Goal: Find specific page/section: Find specific page/section

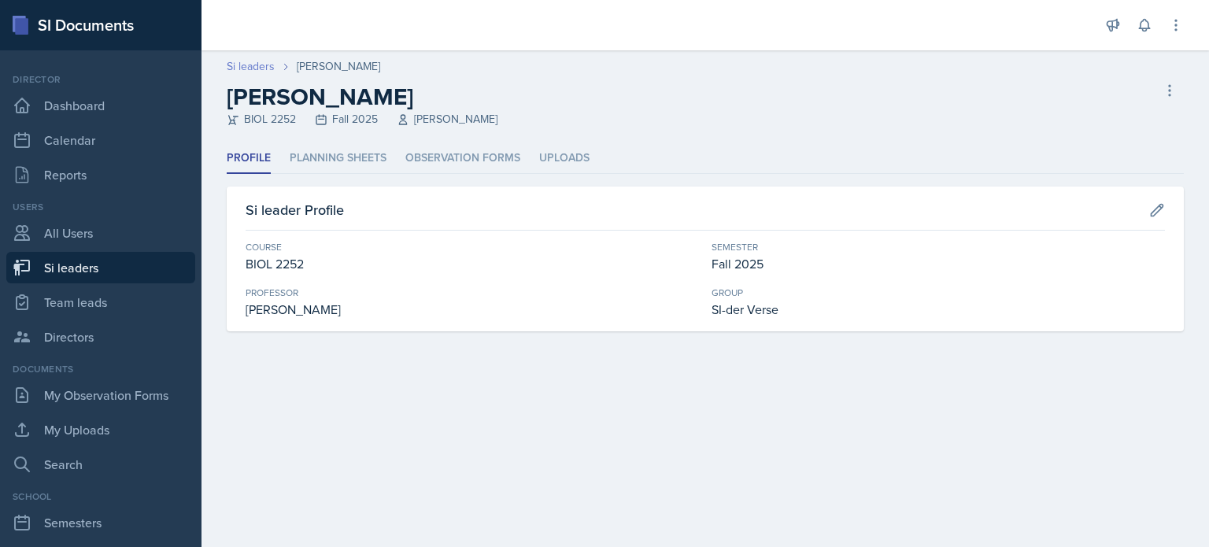
click at [248, 62] on link "Si leaders" at bounding box center [251, 66] width 48 height 17
select select "2bed604d-1099-4043-b1bc-2365e8740244"
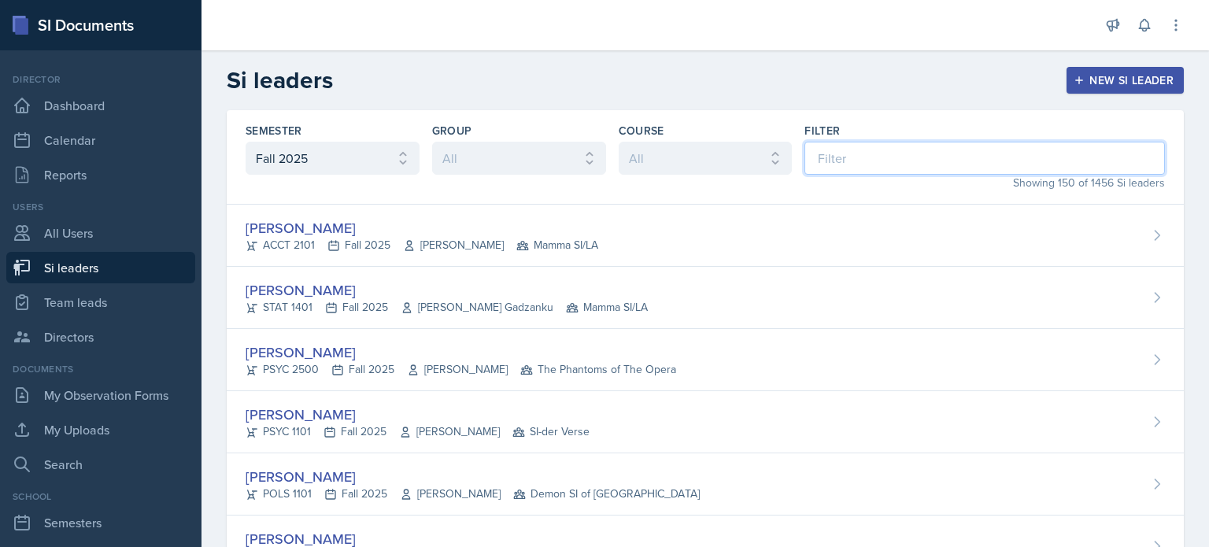
click at [859, 155] on input at bounding box center [984, 158] width 360 height 33
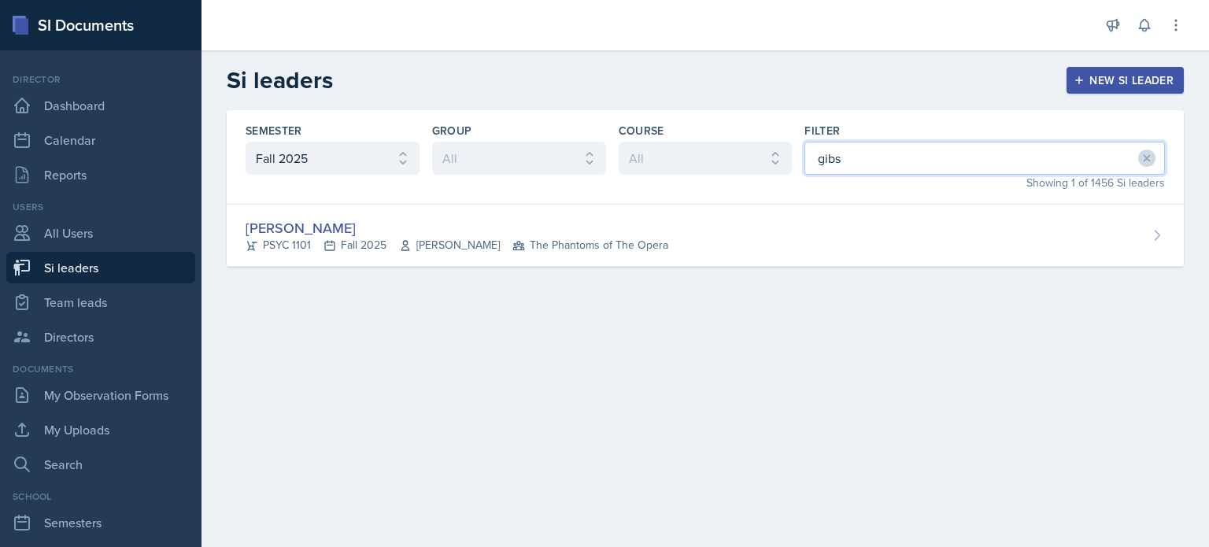
type input "gibs"
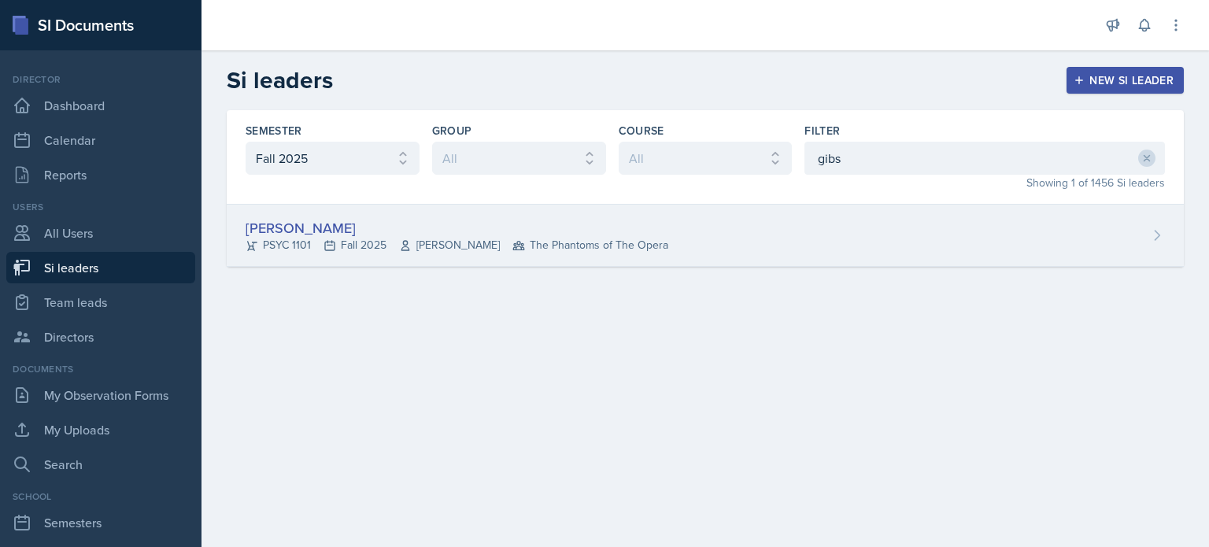
click at [766, 232] on div "[PERSON_NAME] PSYC 1101 Fall 2025 [PERSON_NAME] The Phantoms of The Opera" at bounding box center [705, 236] width 957 height 62
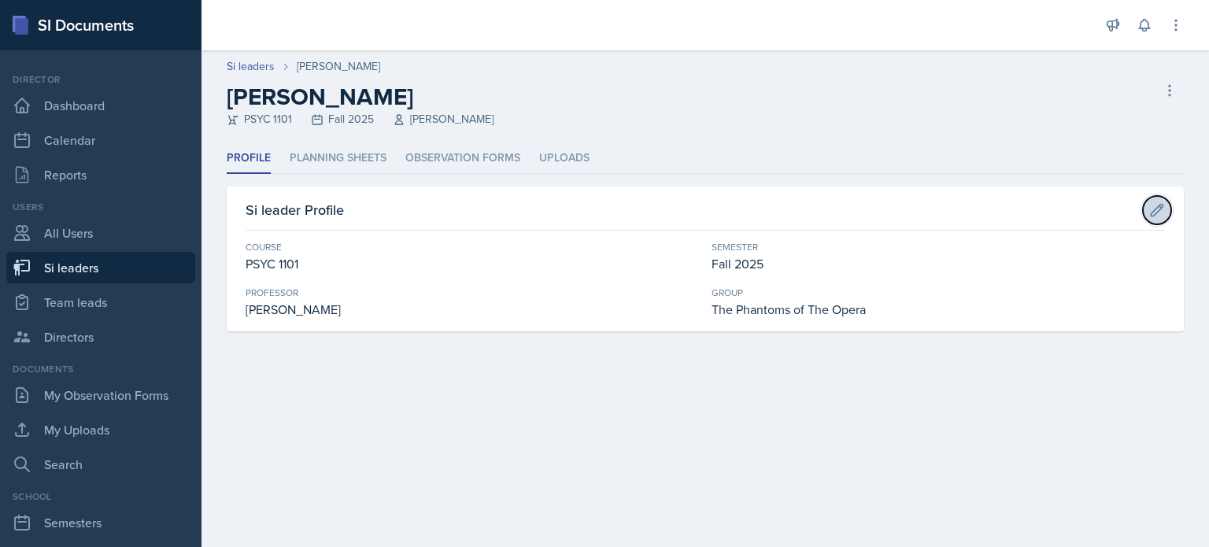
click at [1160, 208] on icon at bounding box center [1157, 210] width 12 height 12
select select "93a945cf-eb40-40a1-82f0-d0905c6d75b7"
select select "2bed604d-1099-4043-b1bc-2365e8740244"
select select "8f83532f-1719-4fe6-95c5-07f4aad66979"
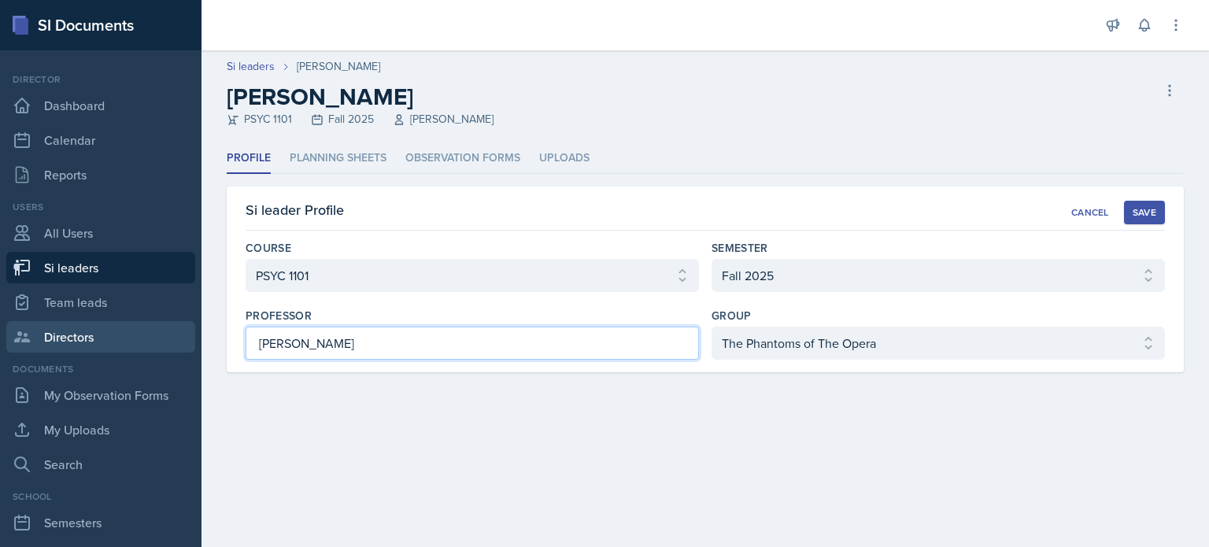
drag, startPoint x: 392, startPoint y: 342, endPoint x: 145, endPoint y: 340, distance: 247.1
click at [145, 340] on div "SI Documents Director Dashboard Calendar Reports Users All Users Si leaders Tea…" at bounding box center [604, 273] width 1209 height 547
type input "[PERSON_NAME]"
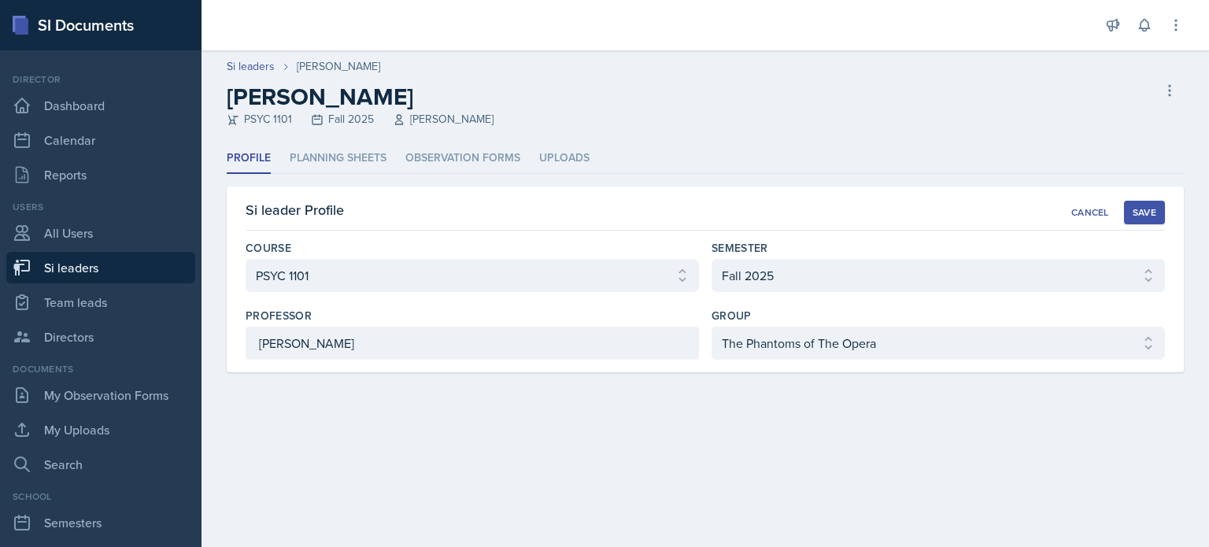
click at [1133, 210] on div "Save" at bounding box center [1144, 212] width 24 height 13
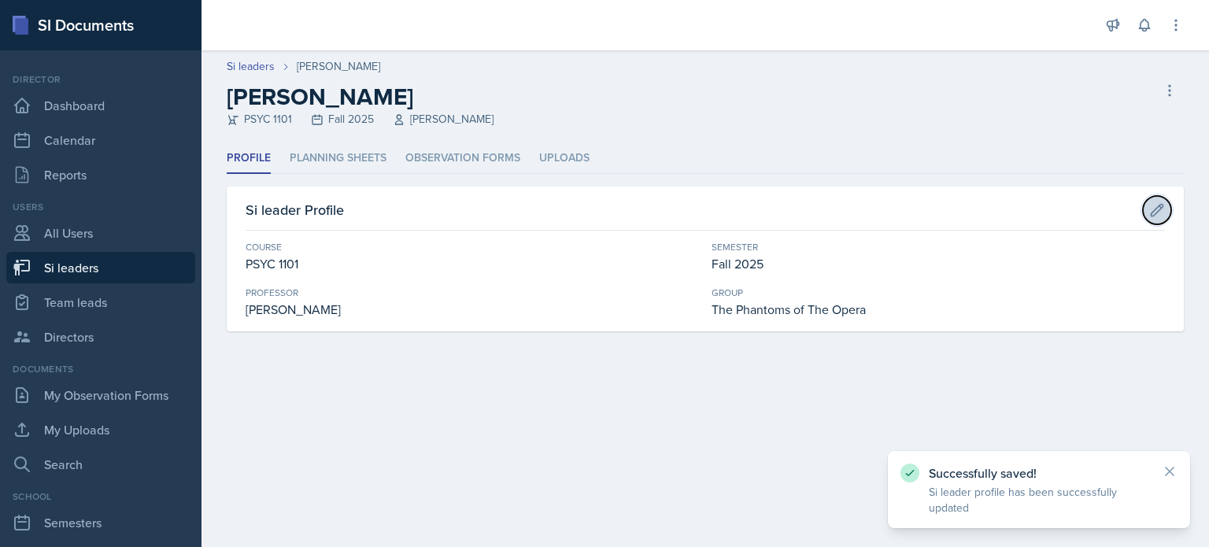
click at [1158, 214] on icon at bounding box center [1157, 210] width 16 height 16
select select "93a945cf-eb40-40a1-82f0-d0905c6d75b7"
select select "2bed604d-1099-4043-b1bc-2365e8740244"
select select "8f83532f-1719-4fe6-95c5-07f4aad66979"
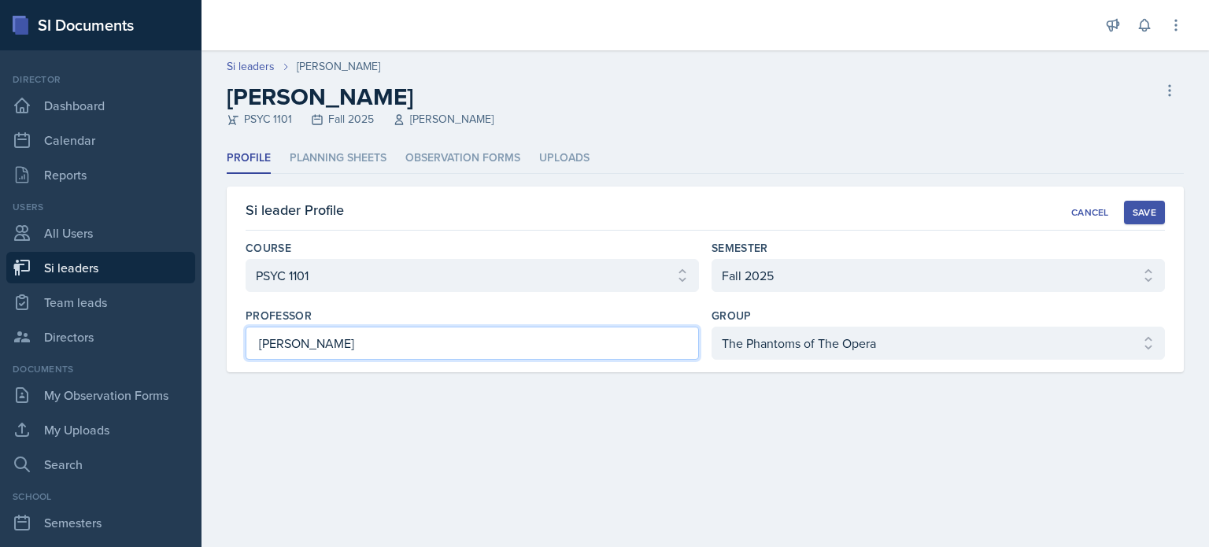
click at [289, 345] on input "[PERSON_NAME]" at bounding box center [472, 343] width 453 height 33
type input "Hibbah Agha"
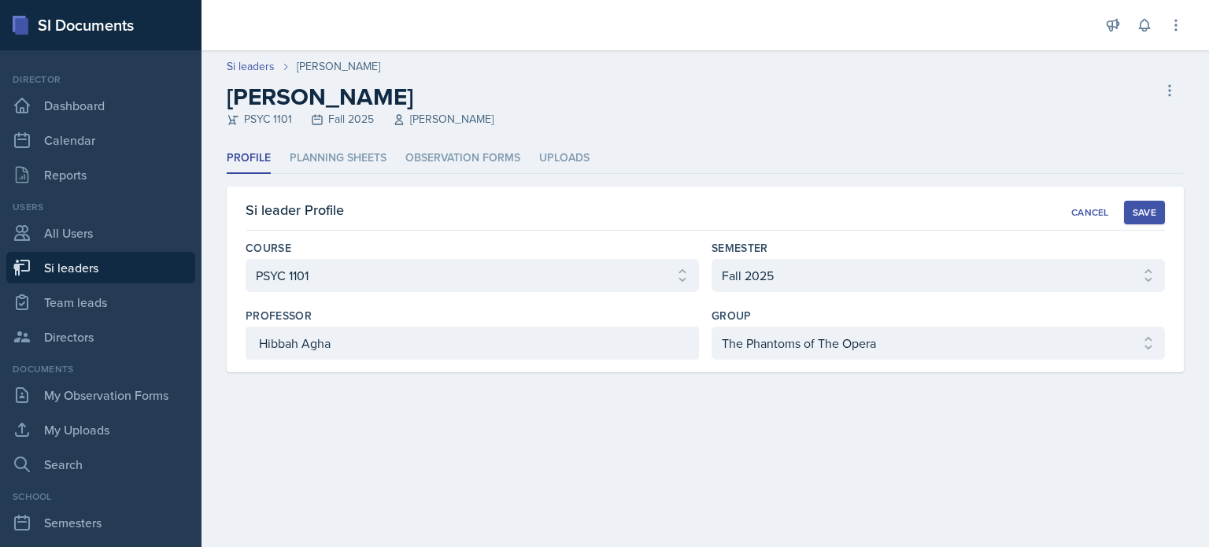
click at [1143, 215] on div "Save" at bounding box center [1144, 212] width 24 height 13
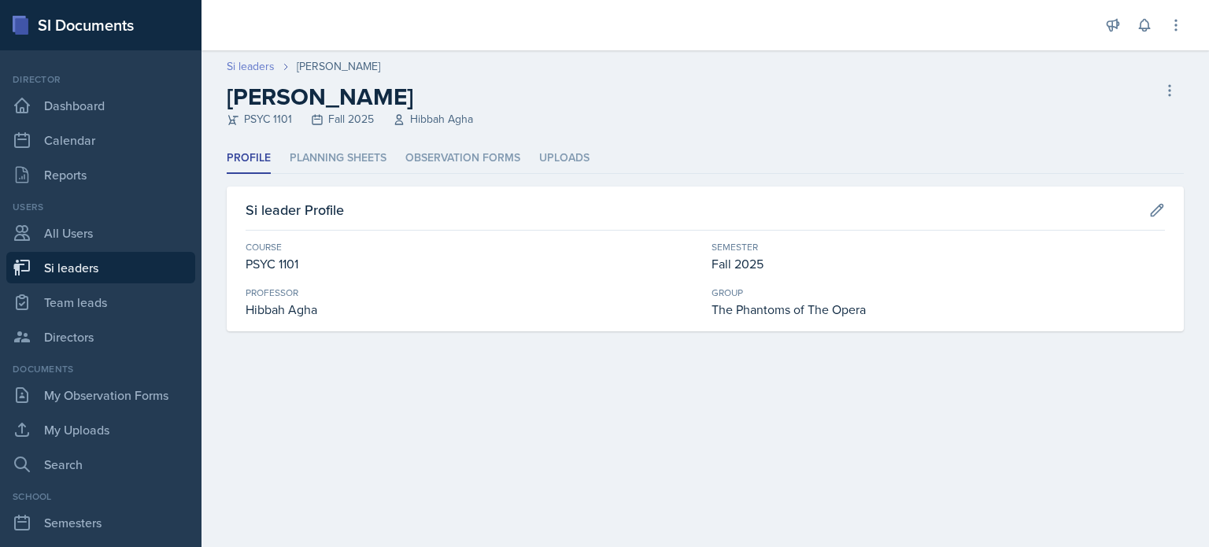
click at [252, 66] on link "Si leaders" at bounding box center [251, 66] width 48 height 17
select select "2bed604d-1099-4043-b1bc-2365e8740244"
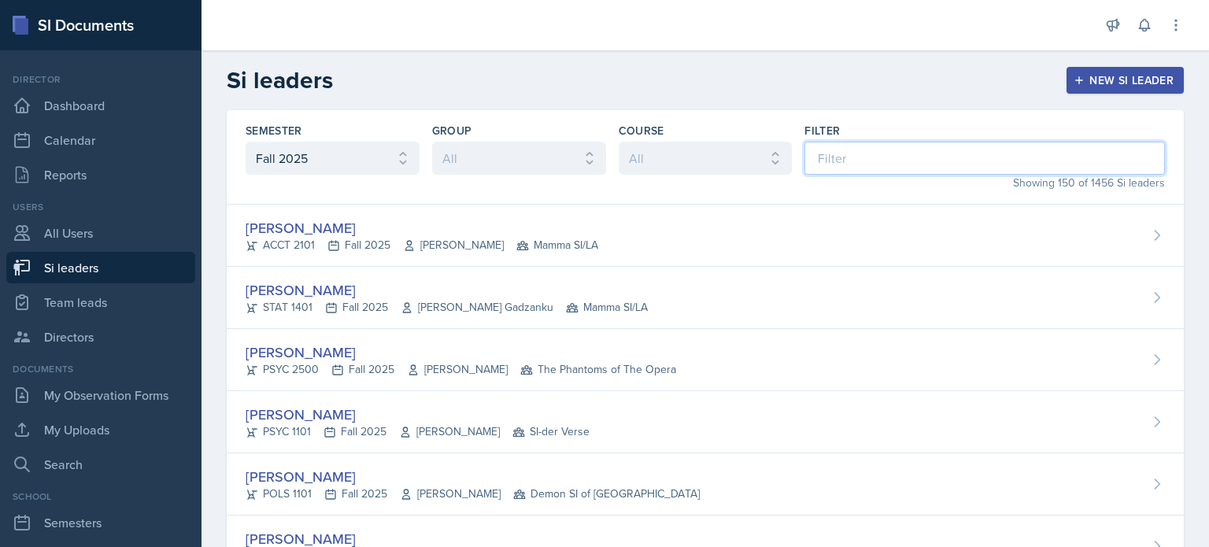
click at [887, 156] on input at bounding box center [984, 158] width 360 height 33
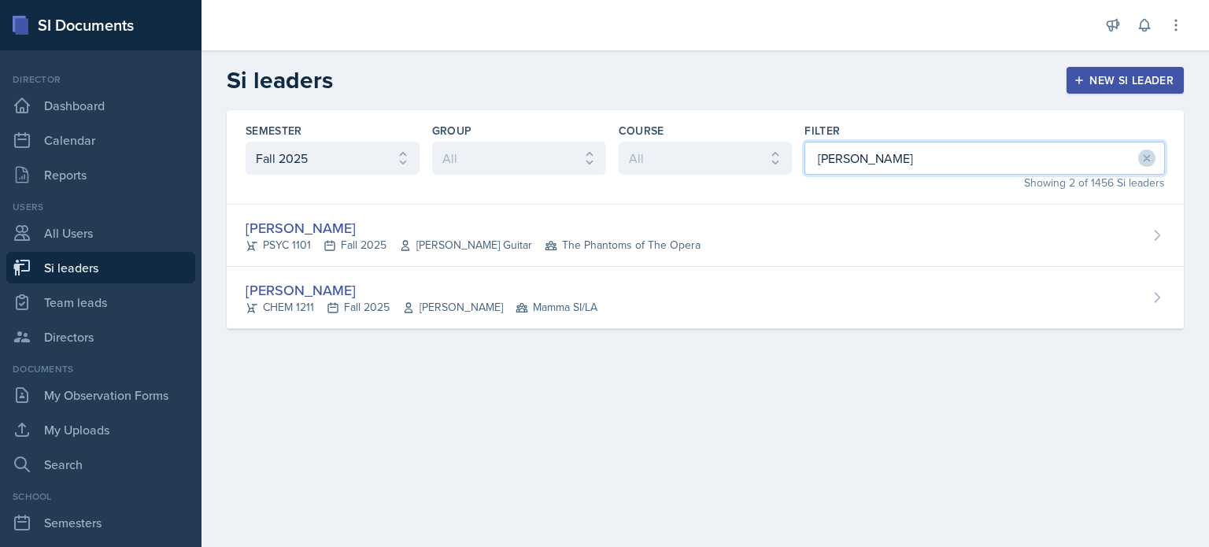
drag, startPoint x: 893, startPoint y: 163, endPoint x: 586, endPoint y: 157, distance: 307.0
click at [586, 157] on div "Semester All Fall 2025 Summer 2025 Spring 2025 Fall 2024 Summer 2024 Spring 202…" at bounding box center [705, 157] width 957 height 94
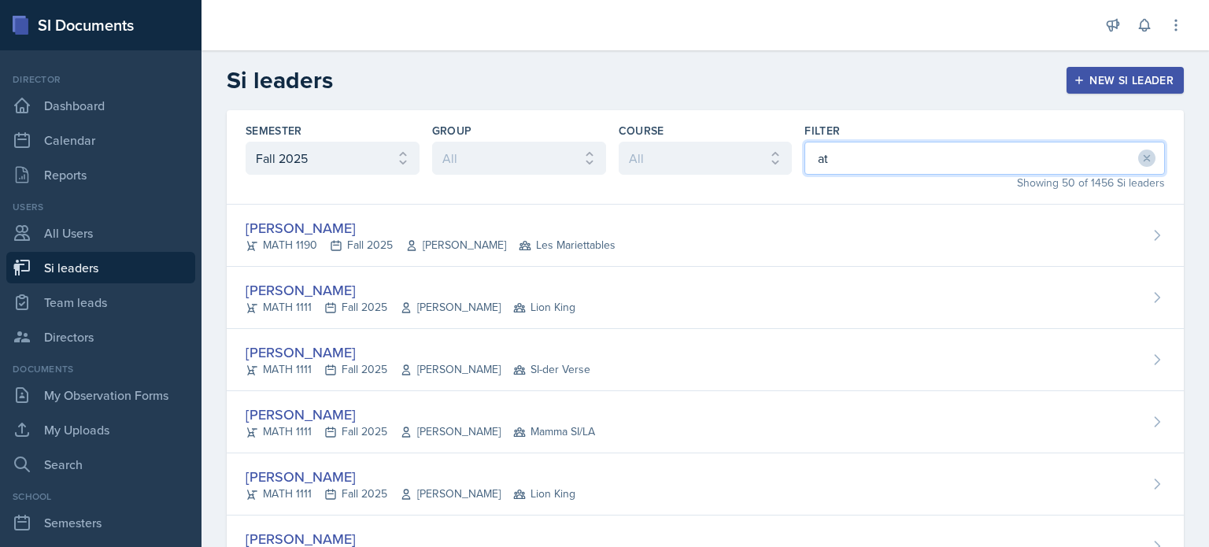
type input "a"
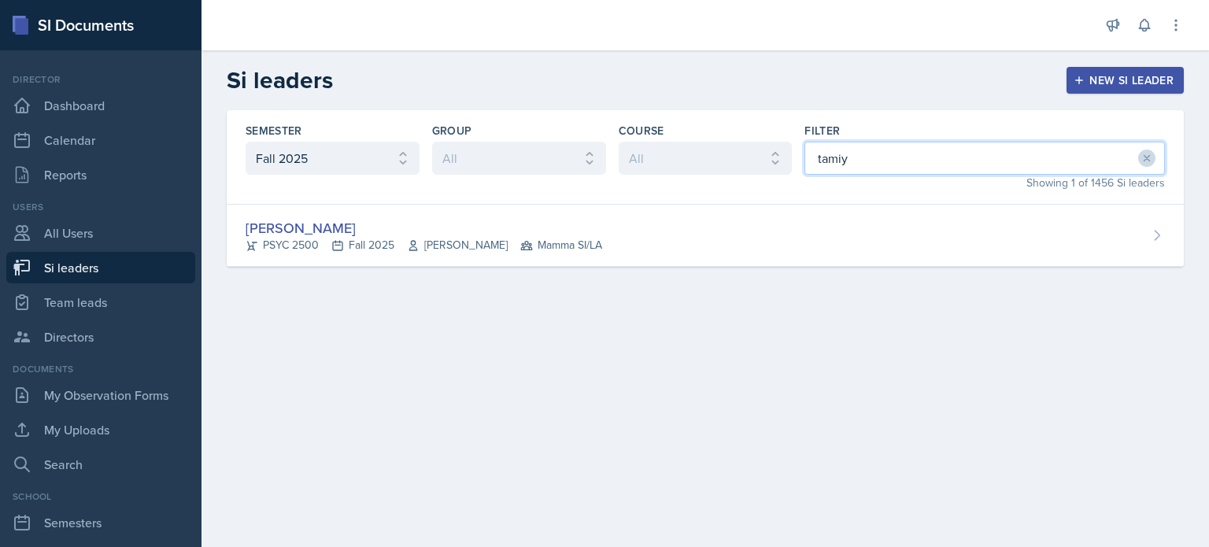
drag, startPoint x: 863, startPoint y: 152, endPoint x: 622, endPoint y: 159, distance: 241.7
click at [622, 159] on div "Semester All Fall 2025 Summer 2025 Spring 2025 Fall 2024 Summer 2024 Spring 202…" at bounding box center [705, 157] width 957 height 94
drag, startPoint x: 877, startPoint y: 153, endPoint x: 615, endPoint y: 154, distance: 262.9
click at [615, 154] on div "Semester All Fall 2025 Summer 2025 Spring 2025 Fall 2024 Summer 2024 Spring 202…" at bounding box center [705, 157] width 957 height 94
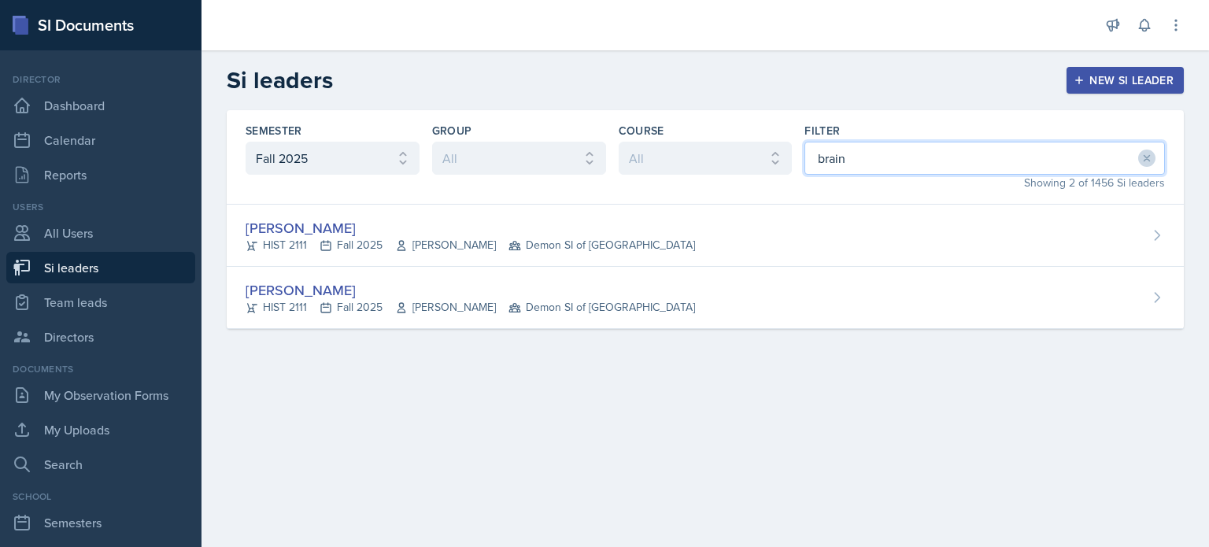
drag, startPoint x: 879, startPoint y: 157, endPoint x: 643, endPoint y: 152, distance: 236.1
click at [655, 154] on div "Semester All Fall 2025 Summer 2025 Spring 2025 Fall 2024 Summer 2024 Spring 202…" at bounding box center [705, 157] width 957 height 94
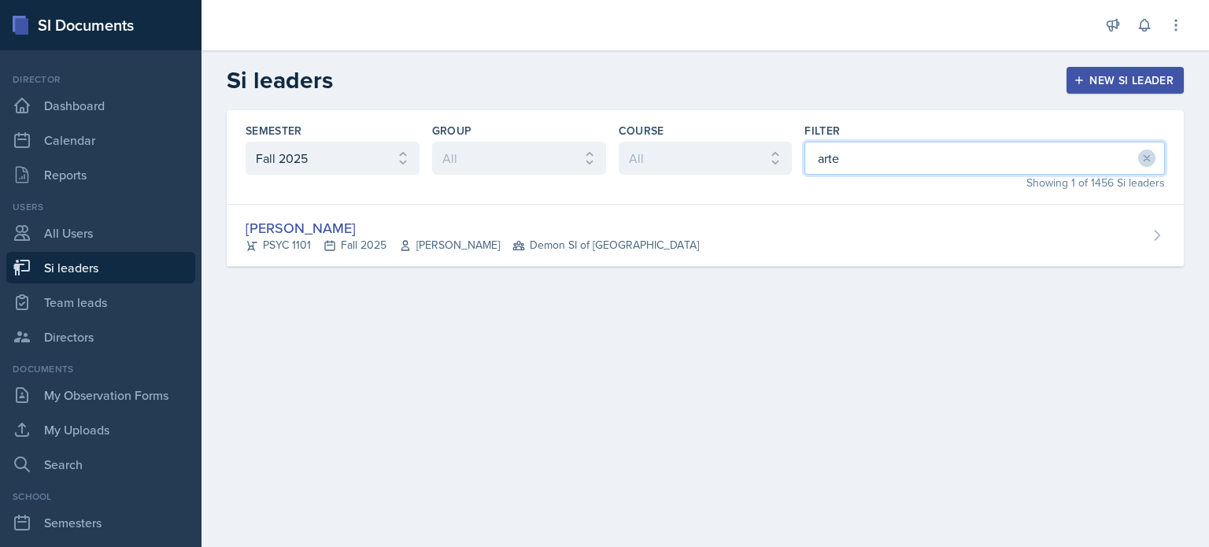
type input "arte"
